Goal: Information Seeking & Learning: Learn about a topic

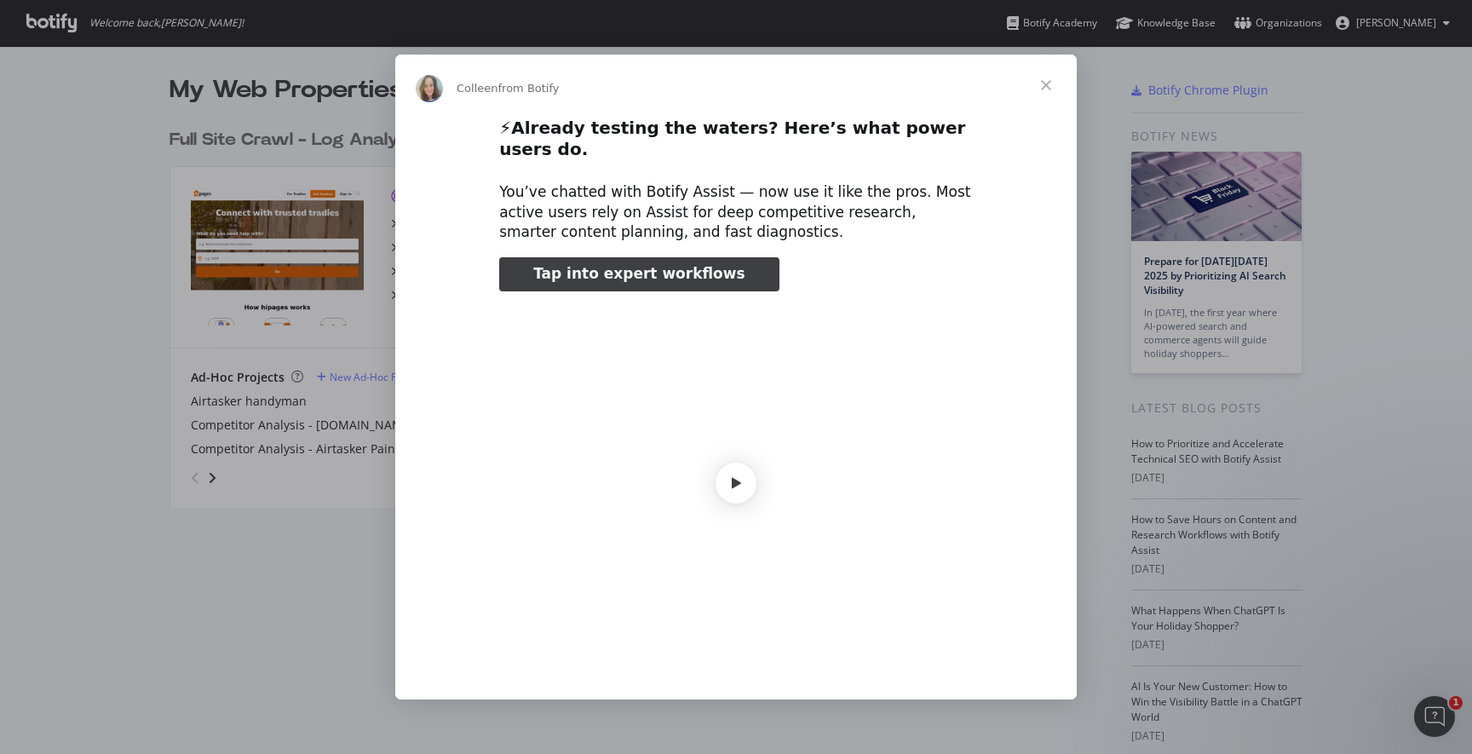
click at [1044, 89] on span "Close" at bounding box center [1045, 85] width 61 height 61
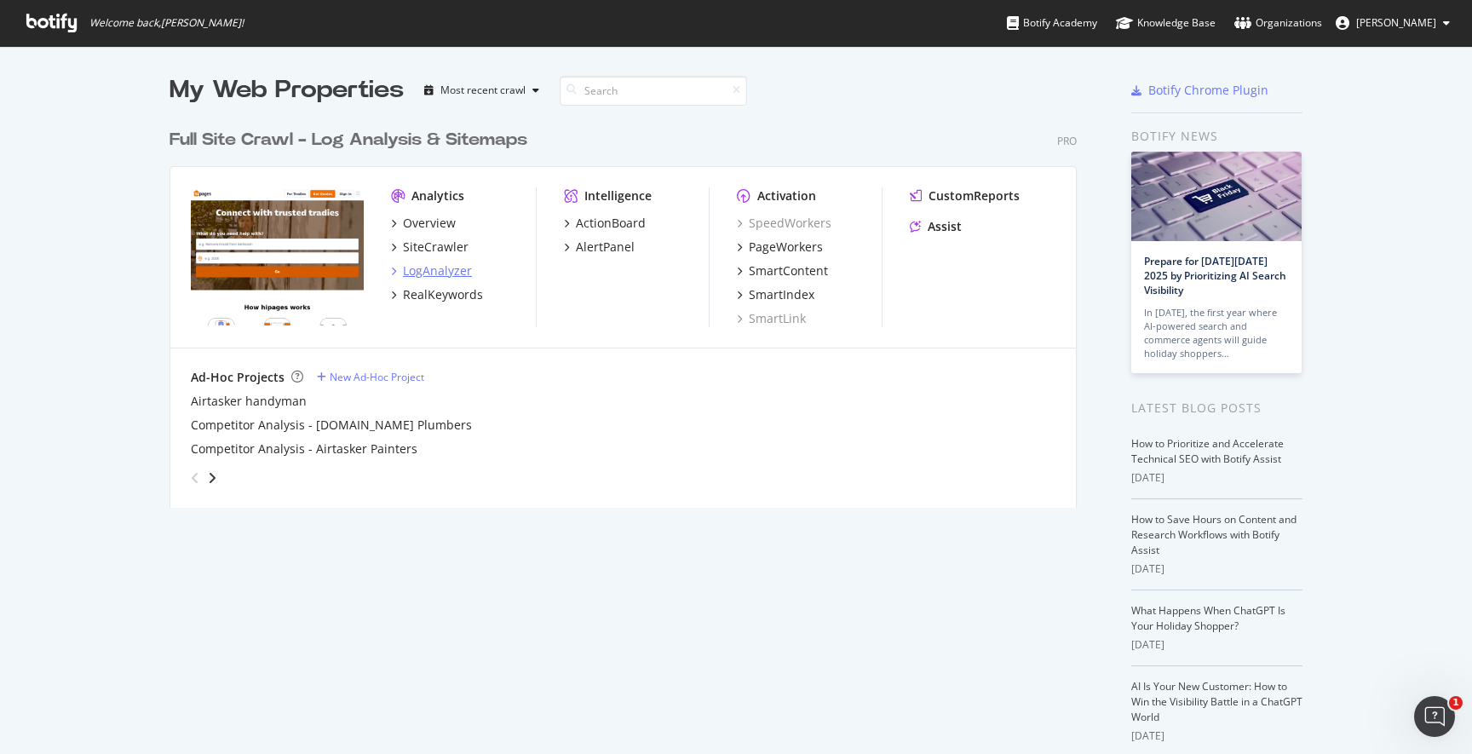
click at [442, 267] on div "LogAnalyzer" at bounding box center [437, 270] width 69 height 17
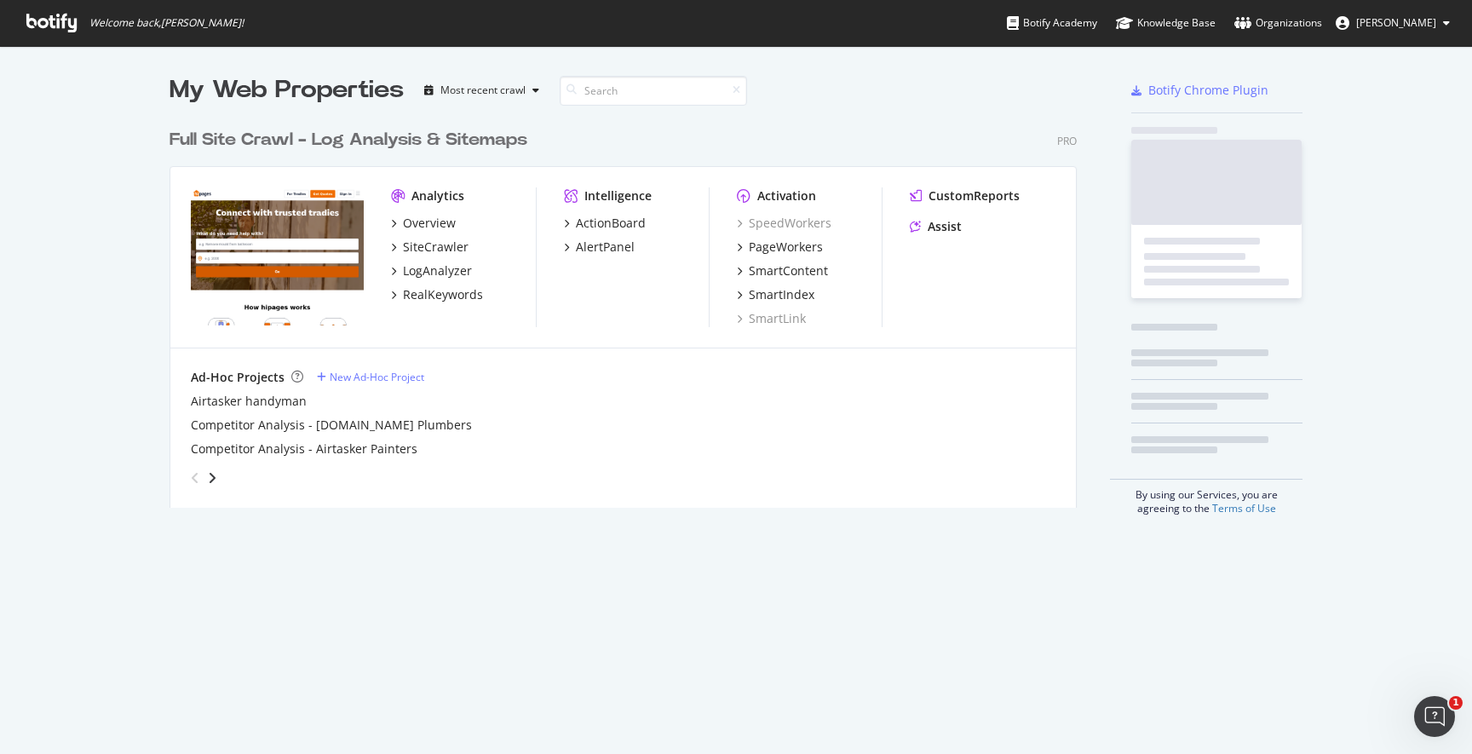
scroll to position [754, 1472]
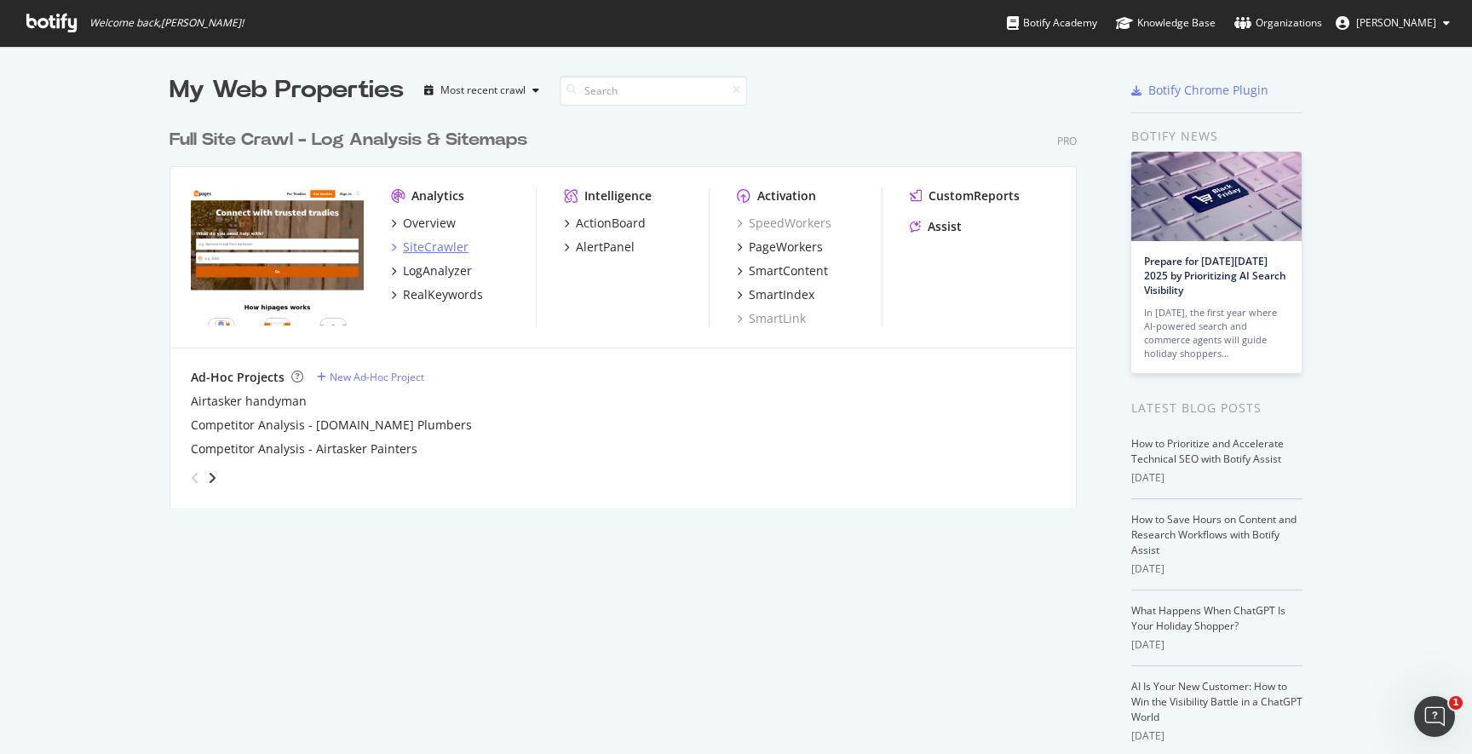
click at [442, 241] on div "SiteCrawler" at bounding box center [436, 247] width 66 height 17
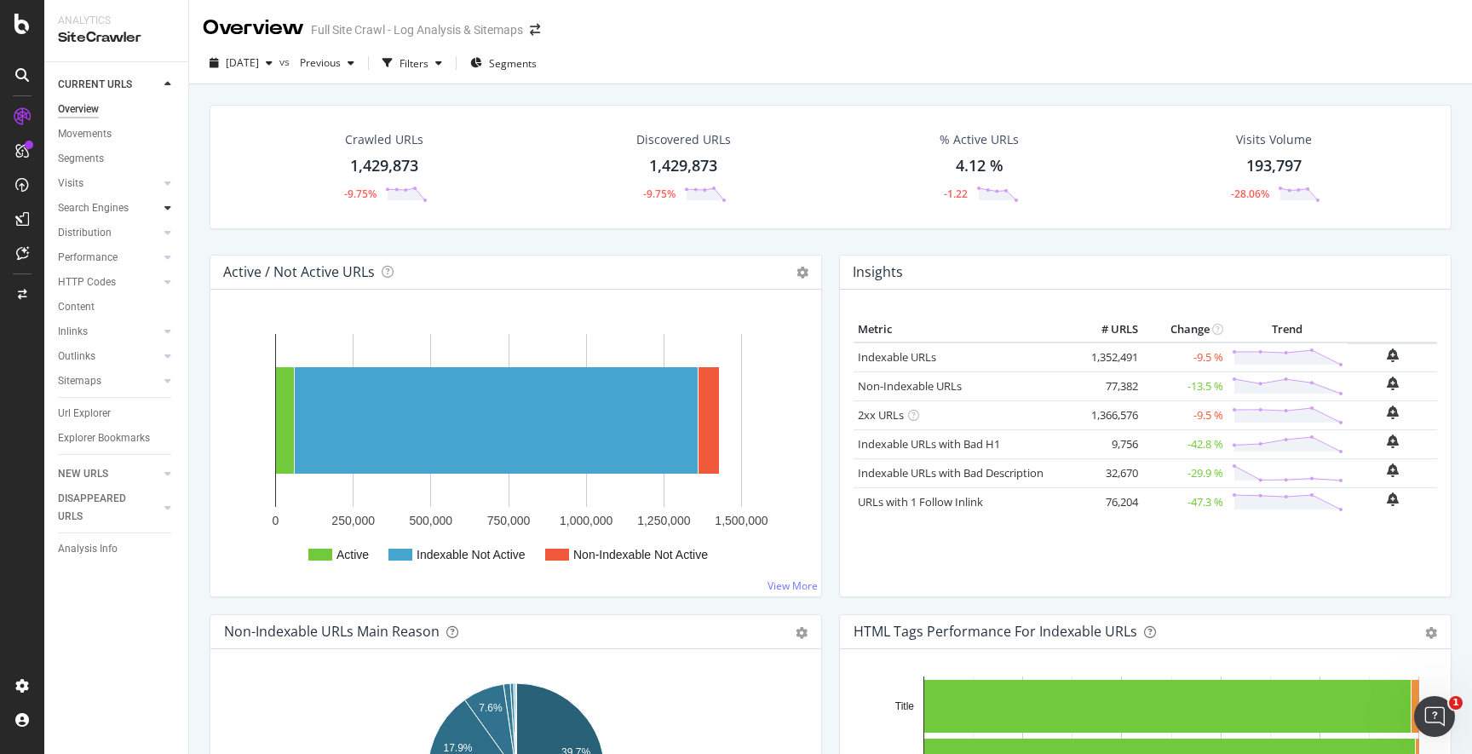
click at [169, 209] on icon at bounding box center [167, 208] width 7 height 10
click at [169, 184] on icon at bounding box center [167, 183] width 7 height 10
click at [167, 257] on icon at bounding box center [167, 257] width 7 height 10
click at [95, 256] on div "Segments" at bounding box center [89, 258] width 46 height 18
click at [424, 201] on circle at bounding box center [425, 200] width 5 height 5
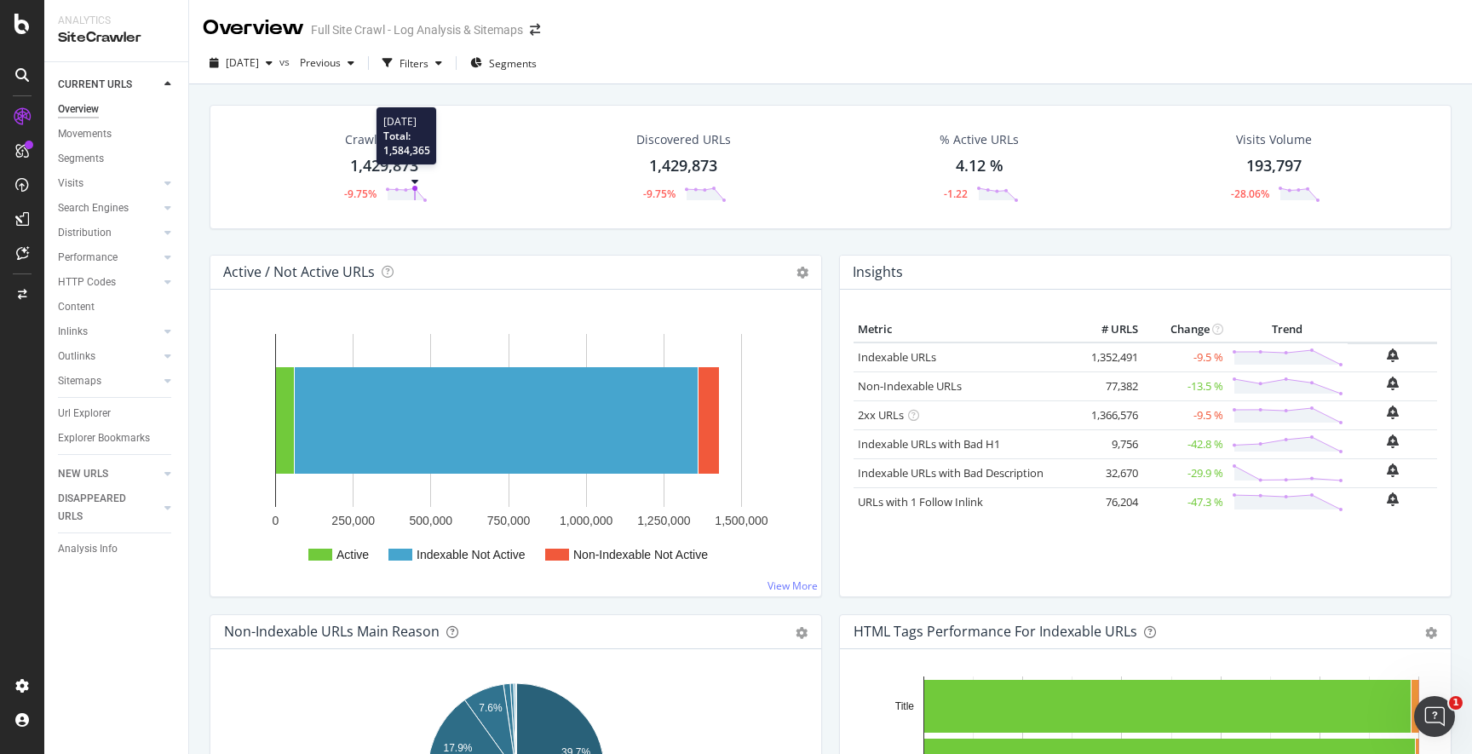
click at [415, 188] on circle at bounding box center [414, 188] width 5 height 5
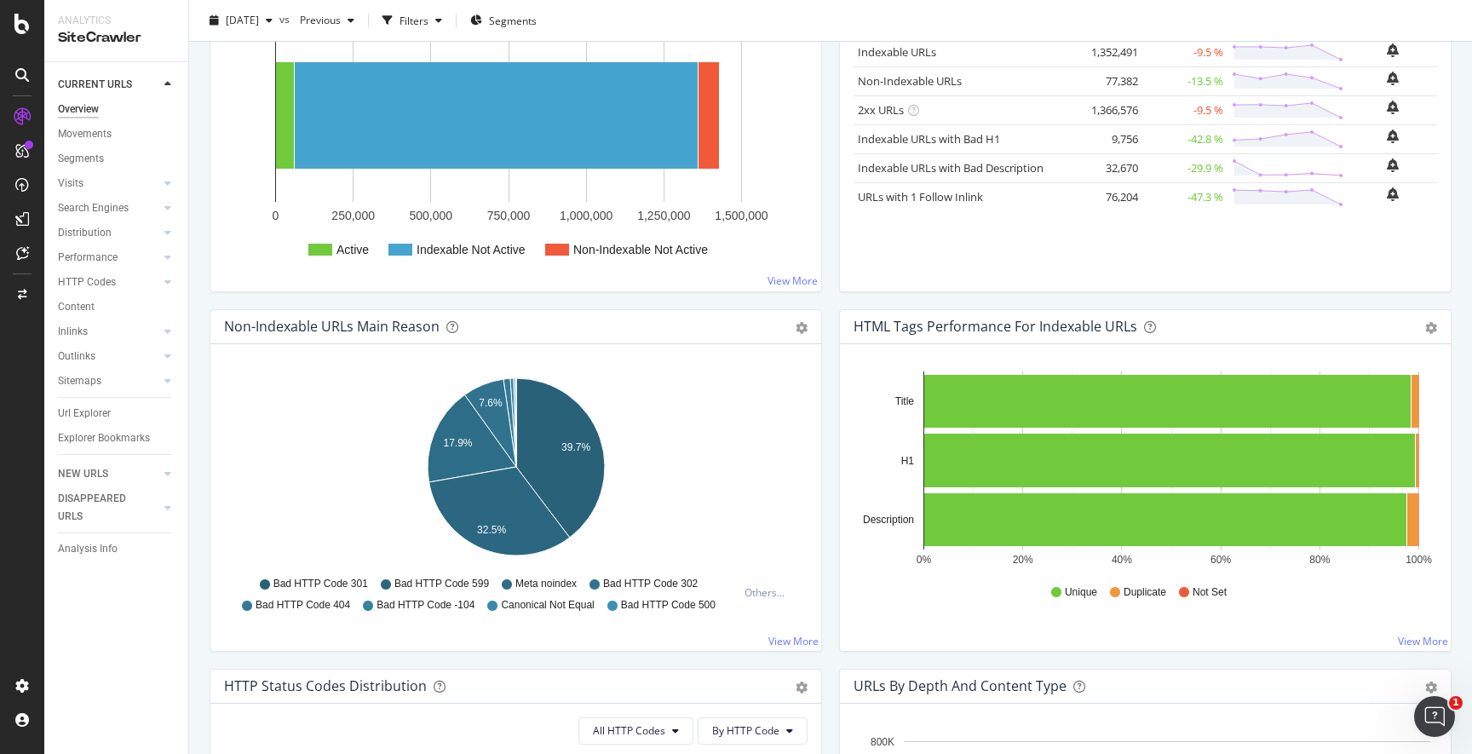
scroll to position [216, 0]
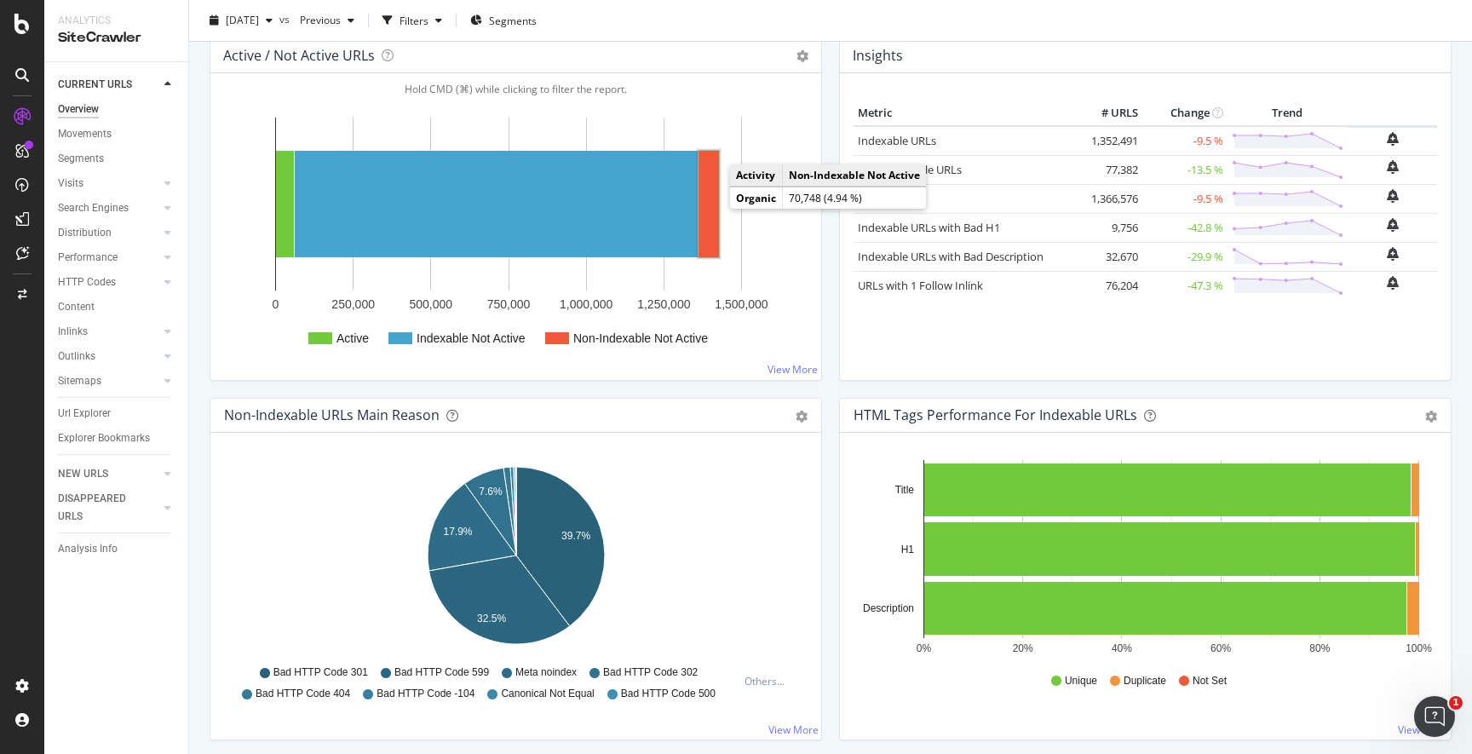
click at [706, 202] on rect "A chart." at bounding box center [709, 204] width 20 height 106
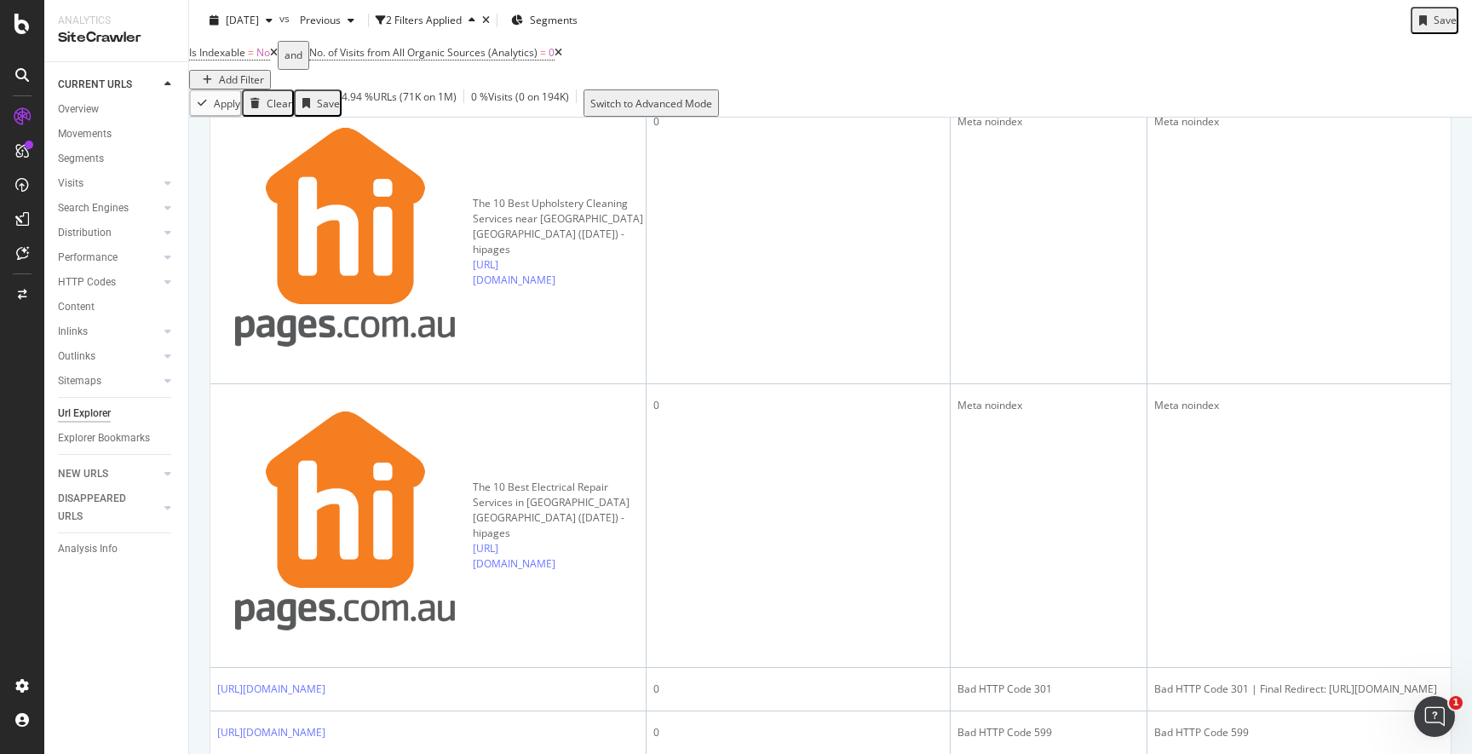
scroll to position [717, 0]
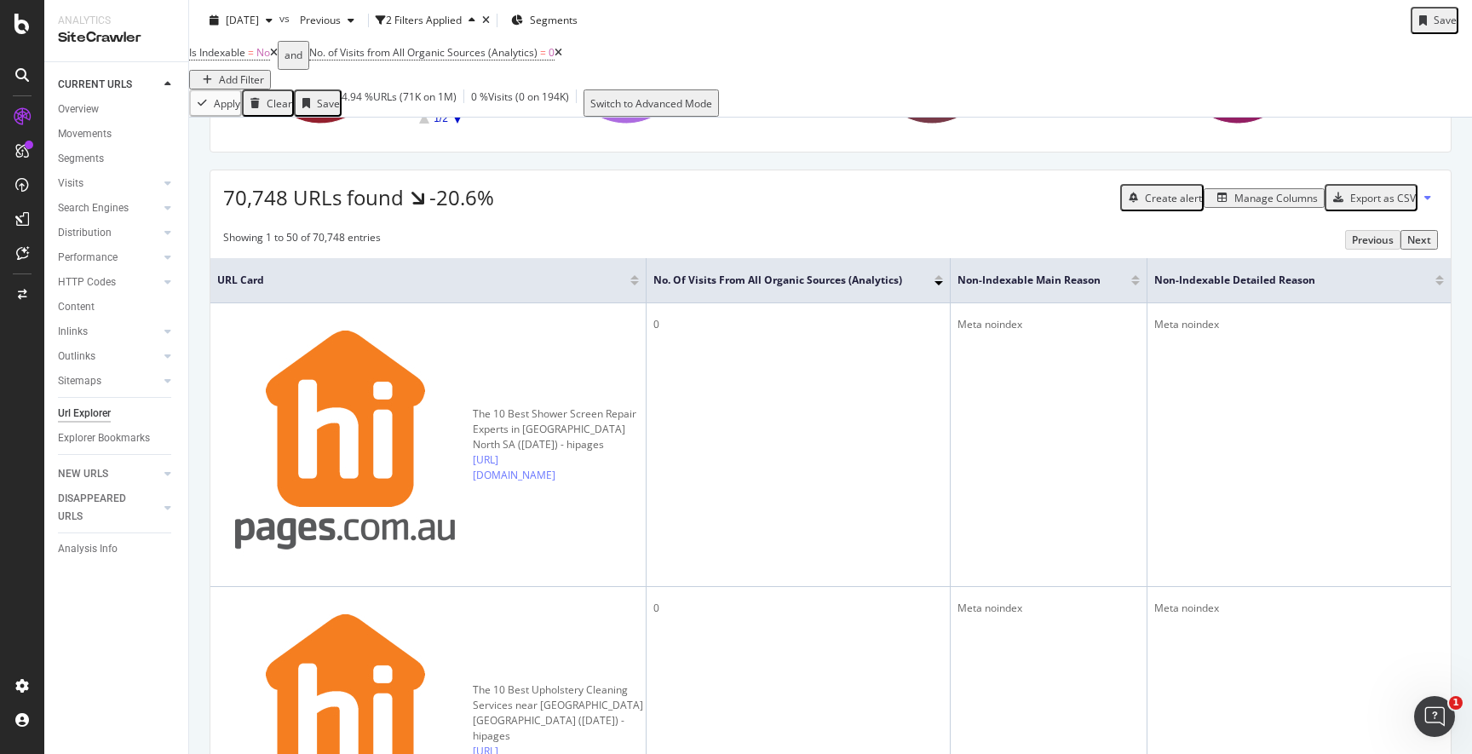
scroll to position [0, 0]
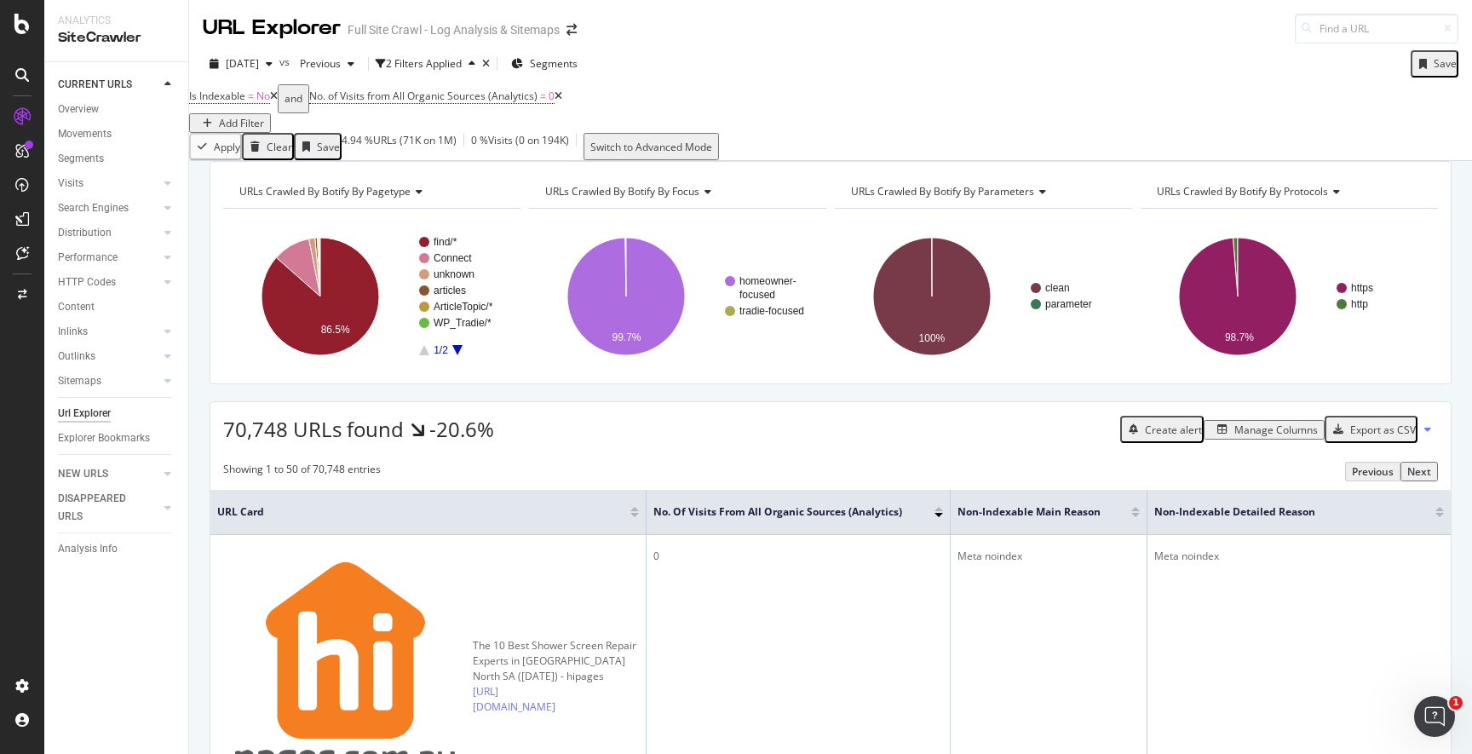
click at [457, 355] on icon "A chart." at bounding box center [457, 350] width 10 height 10
